Goal: Information Seeking & Learning: Learn about a topic

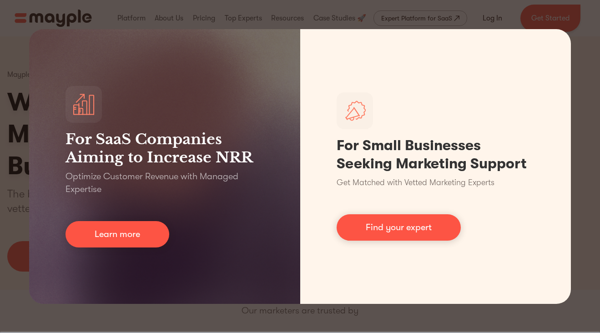
click at [581, 76] on div "For SaaS Companies Aiming to Increase NRR Optimize Customer Revenue with Manage…" at bounding box center [300, 166] width 600 height 333
click at [574, 25] on div "For SaaS Companies Aiming to Increase NRR Optimize Customer Revenue with Manage…" at bounding box center [300, 166] width 600 height 333
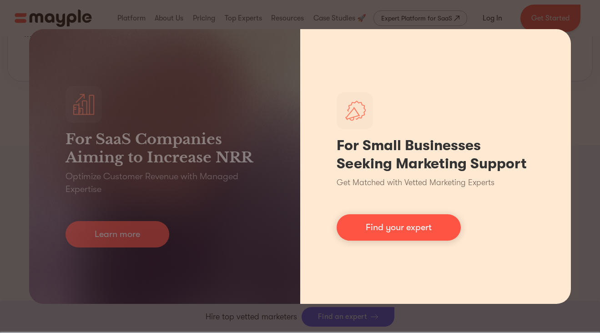
scroll to position [828, 0]
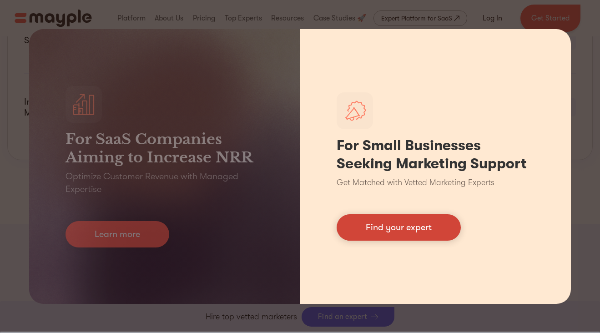
click at [373, 231] on link "Find your expert" at bounding box center [399, 227] width 124 height 26
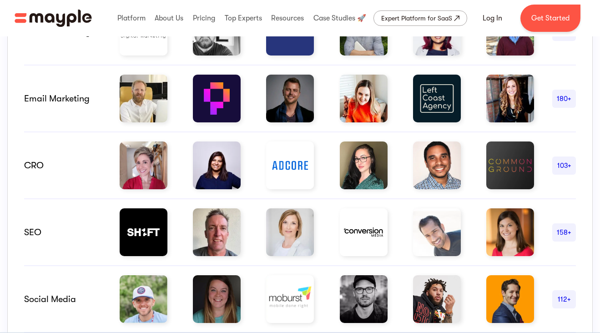
scroll to position [0, 0]
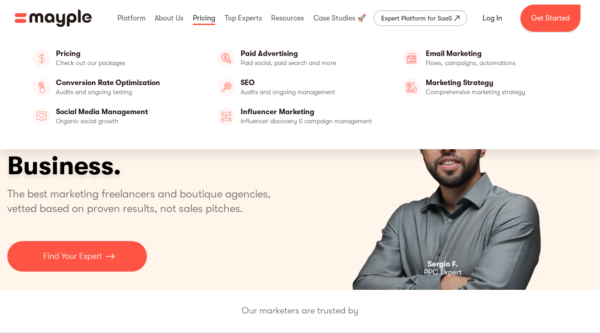
click at [206, 18] on link at bounding box center [204, 18] width 27 height 29
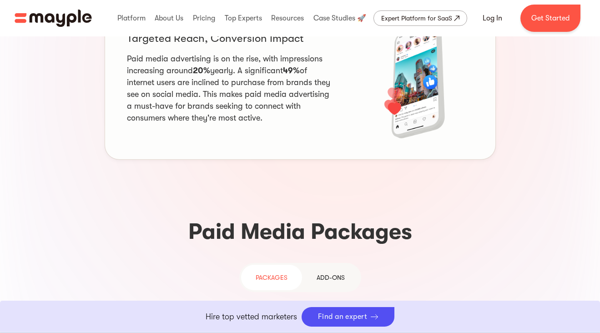
scroll to position [663, 0]
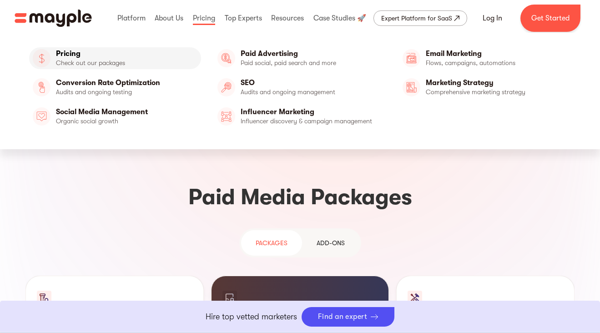
click at [75, 63] on link "Pricing" at bounding box center [115, 58] width 172 height 22
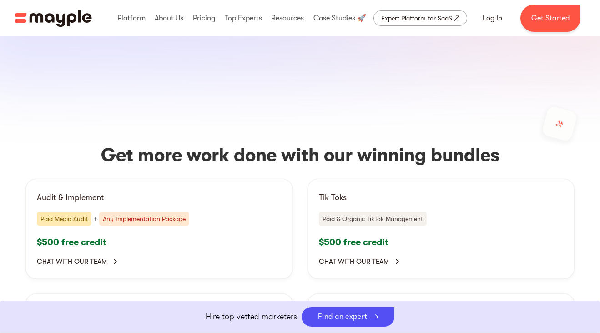
scroll to position [1750, 0]
